Goal: Task Accomplishment & Management: Use online tool/utility

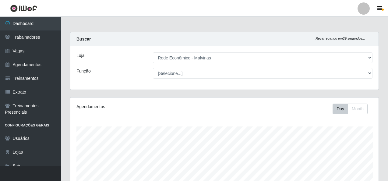
select select "194"
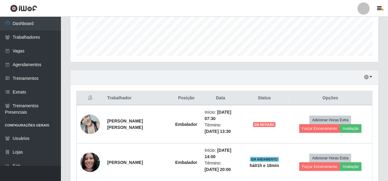
scroll to position [206, 0]
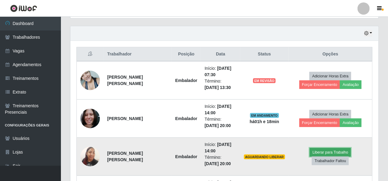
click at [316, 153] on button "Liberar para Trabalho" at bounding box center [330, 152] width 41 height 9
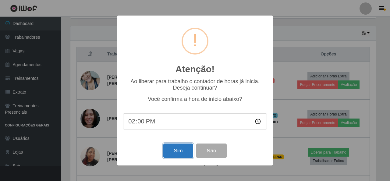
click at [171, 149] on button "Sim" at bounding box center [178, 150] width 30 height 14
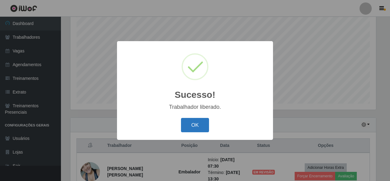
click at [189, 124] on button "OK" at bounding box center [195, 125] width 28 height 14
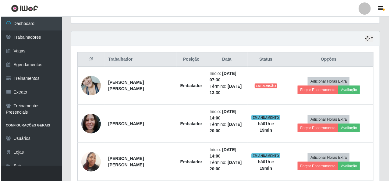
scroll to position [236, 0]
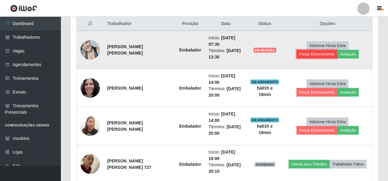
click at [337, 50] on button "Forçar Encerramento" at bounding box center [317, 54] width 41 height 9
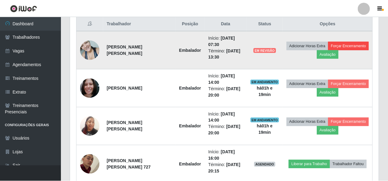
scroll to position [126, 306]
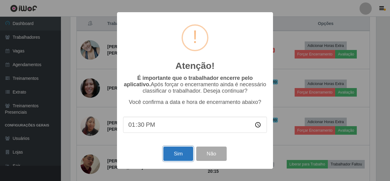
click at [182, 151] on button "Sim" at bounding box center [178, 154] width 30 height 14
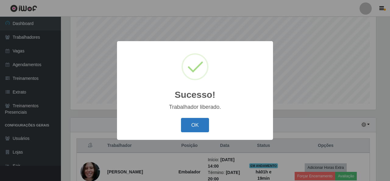
click at [195, 121] on button "OK" at bounding box center [195, 125] width 28 height 14
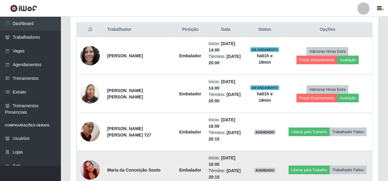
scroll to position [266, 0]
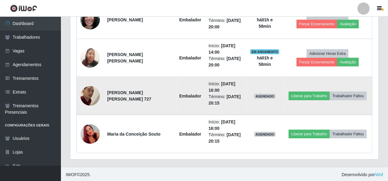
click at [307, 100] on td "Liberar para Trabalho Trabalhador Faltou" at bounding box center [327, 96] width 89 height 38
click at [307, 97] on button "Liberar para Trabalho" at bounding box center [309, 96] width 41 height 9
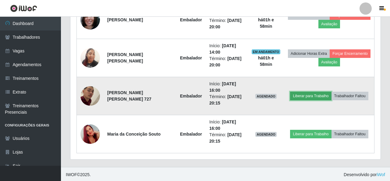
scroll to position [126, 308]
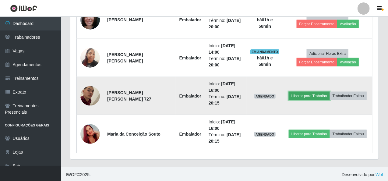
click at [303, 96] on button "Liberar para Trabalho" at bounding box center [309, 96] width 41 height 9
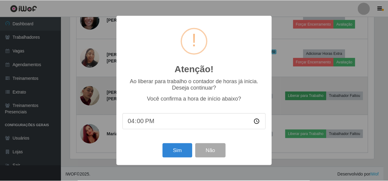
scroll to position [126, 306]
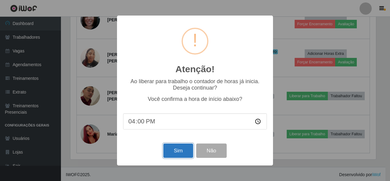
click at [175, 157] on button "Sim" at bounding box center [178, 150] width 30 height 14
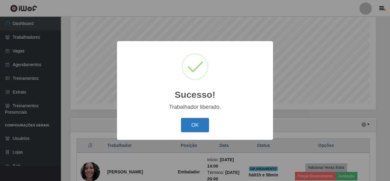
click at [203, 127] on button "OK" at bounding box center [195, 125] width 28 height 14
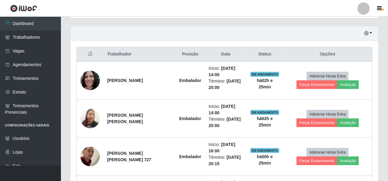
scroll to position [266, 0]
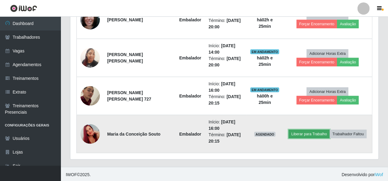
click at [302, 131] on button "Liberar para Trabalho" at bounding box center [309, 134] width 41 height 9
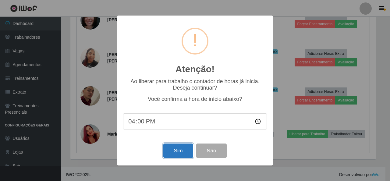
click at [167, 146] on button "Sim" at bounding box center [178, 150] width 30 height 14
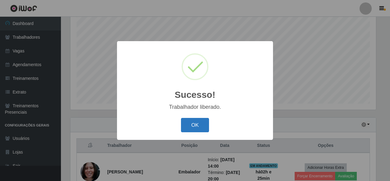
click at [190, 125] on button "OK" at bounding box center [195, 125] width 28 height 14
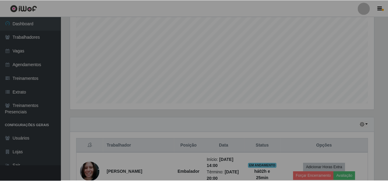
scroll to position [126, 308]
